Goal: Information Seeking & Learning: Learn about a topic

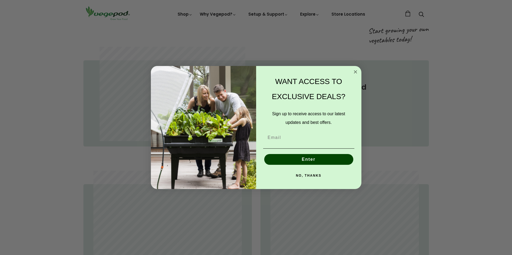
scroll to position [0, 124]
click at [354, 73] on icon "Close dialog" at bounding box center [355, 72] width 3 height 3
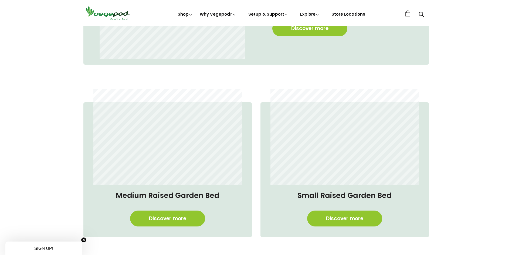
scroll to position [459, 0]
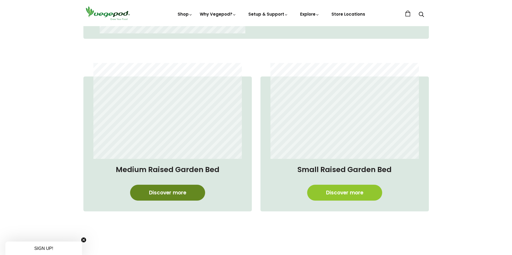
click at [163, 192] on link "Discover more" at bounding box center [167, 193] width 75 height 16
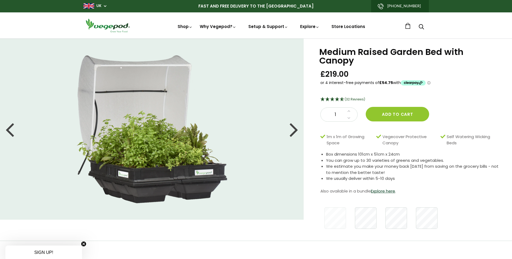
click at [293, 131] on div at bounding box center [293, 129] width 9 height 24
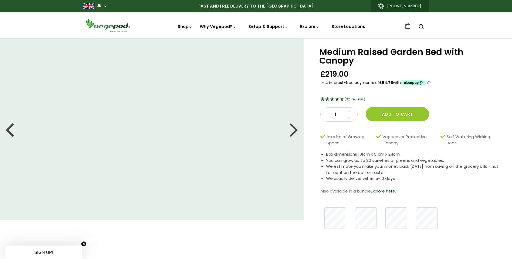
click at [293, 131] on div at bounding box center [293, 129] width 9 height 24
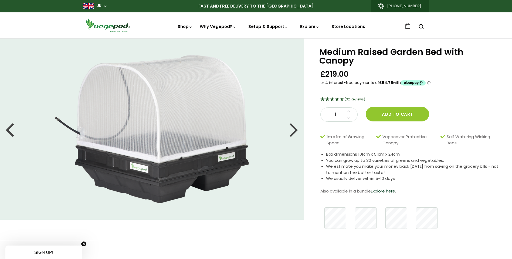
click at [293, 131] on div at bounding box center [293, 129] width 9 height 24
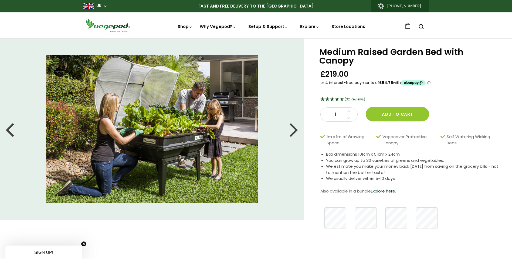
click at [293, 131] on div at bounding box center [293, 129] width 9 height 24
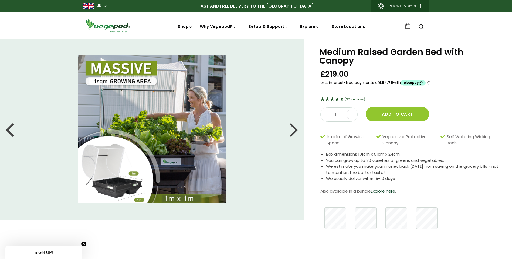
click at [293, 131] on div at bounding box center [293, 129] width 9 height 24
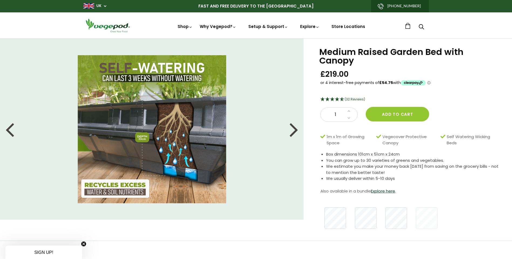
click at [293, 131] on div at bounding box center [293, 129] width 9 height 24
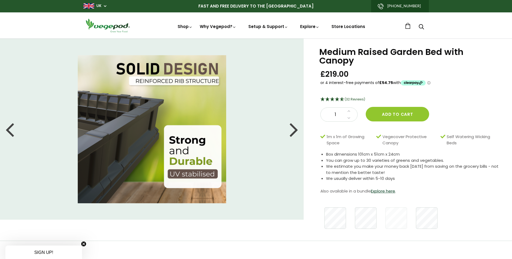
click at [293, 131] on div at bounding box center [293, 129] width 9 height 24
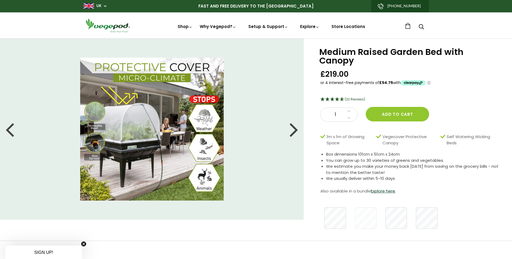
click at [293, 131] on div at bounding box center [293, 129] width 9 height 24
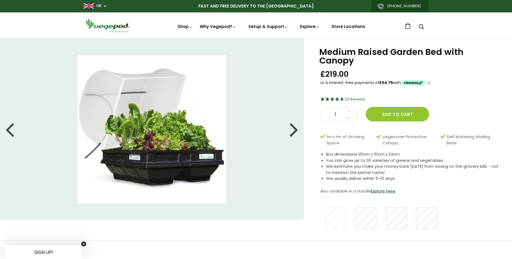
click at [293, 131] on div at bounding box center [293, 129] width 9 height 24
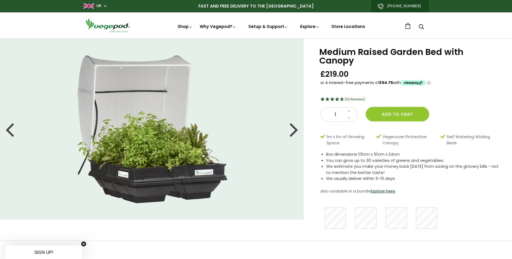
click at [293, 131] on div at bounding box center [293, 129] width 9 height 24
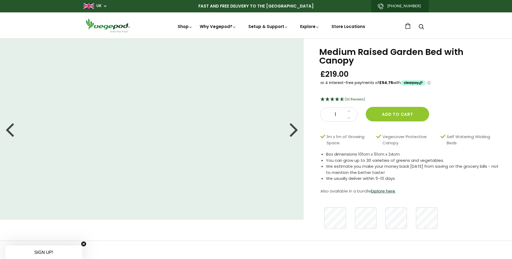
click at [293, 131] on div at bounding box center [293, 129] width 9 height 24
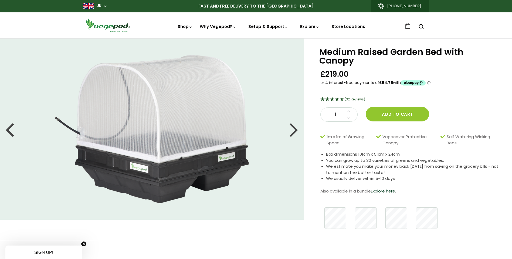
click at [293, 131] on div at bounding box center [293, 129] width 9 height 24
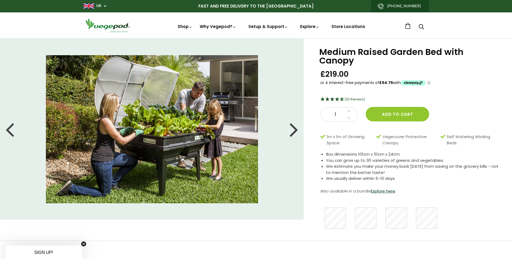
click at [293, 131] on div at bounding box center [293, 129] width 9 height 24
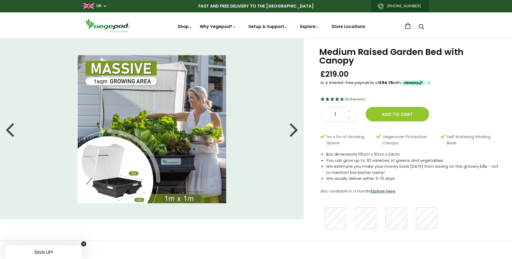
click at [293, 131] on div at bounding box center [293, 129] width 9 height 24
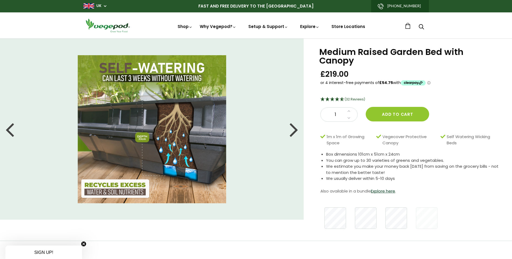
click at [293, 131] on div at bounding box center [293, 129] width 9 height 24
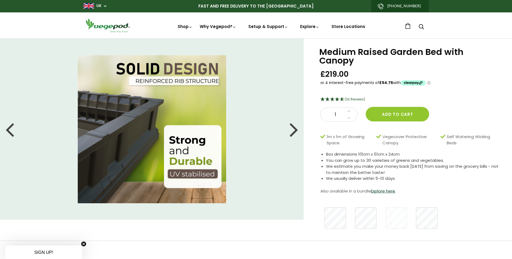
click at [293, 131] on div at bounding box center [293, 129] width 9 height 24
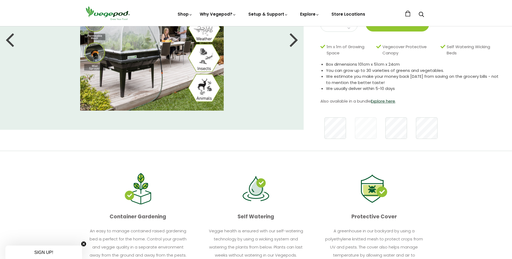
scroll to position [108, 0]
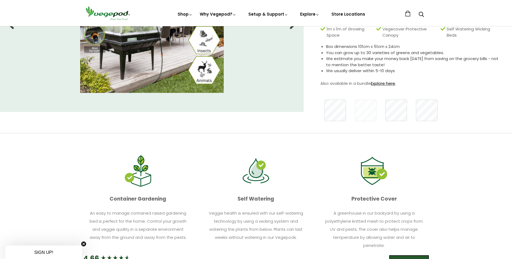
click at [388, 83] on link "Explore here" at bounding box center [383, 84] width 24 height 6
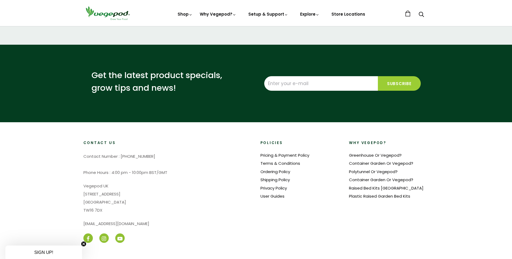
scroll to position [432, 0]
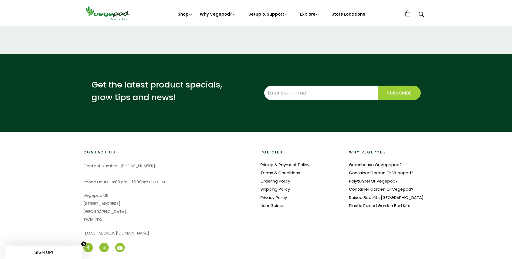
click at [364, 168] on link "Greenhouse Or Vegepod?" at bounding box center [375, 165] width 53 height 6
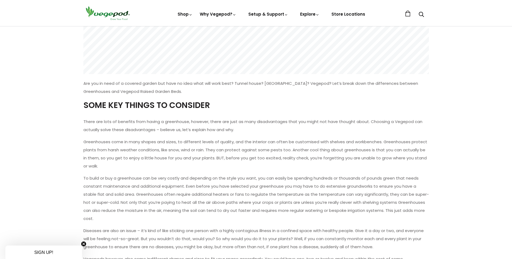
scroll to position [135, 0]
